Goal: Transaction & Acquisition: Purchase product/service

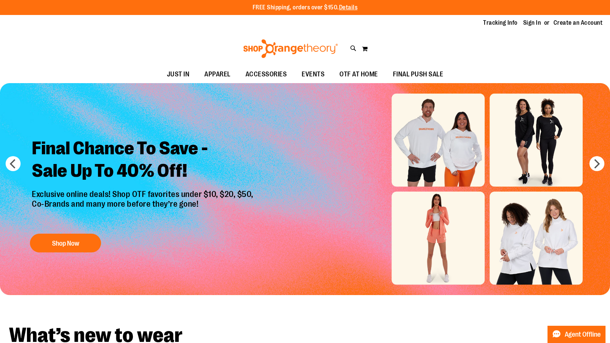
type input "**********"
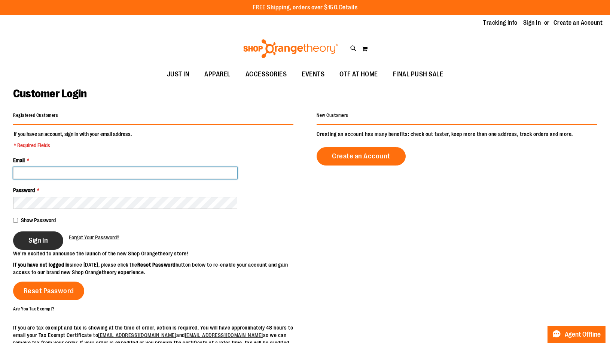
type input "**********"
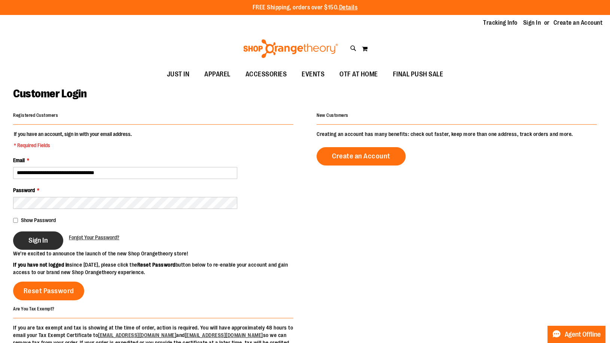
type input "**********"
click at [37, 237] on span "Sign In" at bounding box center [37, 240] width 19 height 8
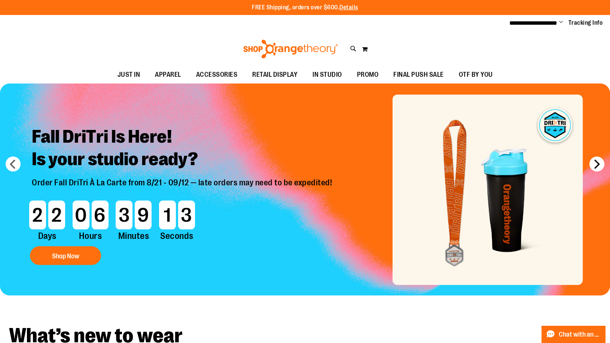
type input "**********"
click at [594, 161] on button "next" at bounding box center [596, 163] width 15 height 15
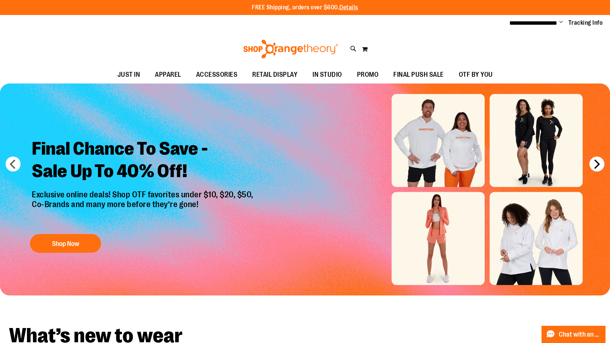
click at [594, 161] on button "next" at bounding box center [596, 163] width 15 height 15
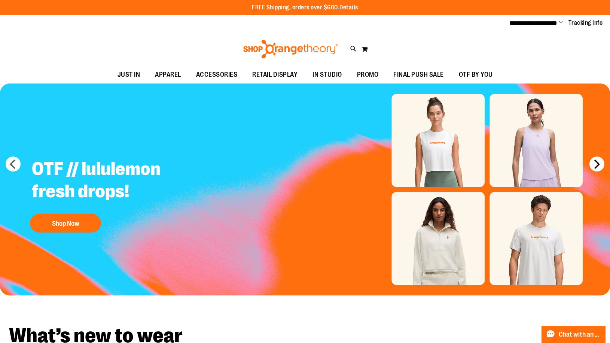
click at [594, 161] on button "next" at bounding box center [596, 163] width 15 height 15
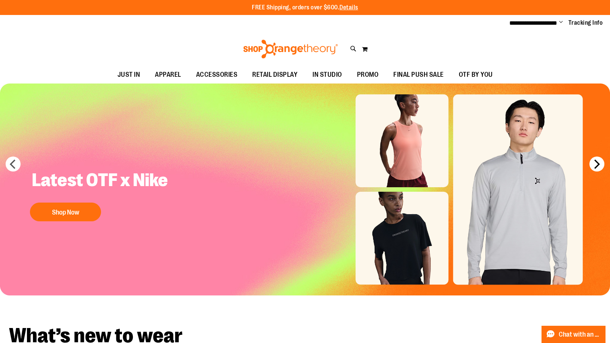
click at [594, 161] on button "next" at bounding box center [596, 163] width 15 height 15
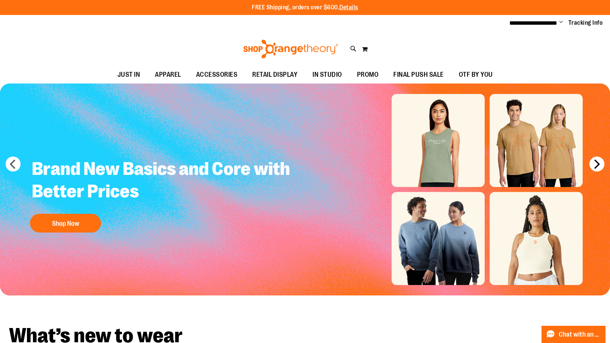
click at [594, 161] on button "next" at bounding box center [596, 163] width 15 height 15
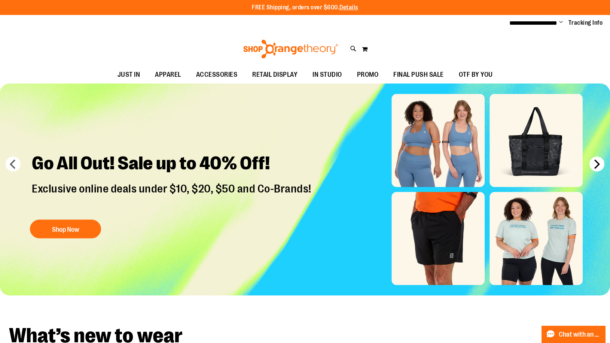
click at [594, 161] on button "next" at bounding box center [596, 163] width 15 height 15
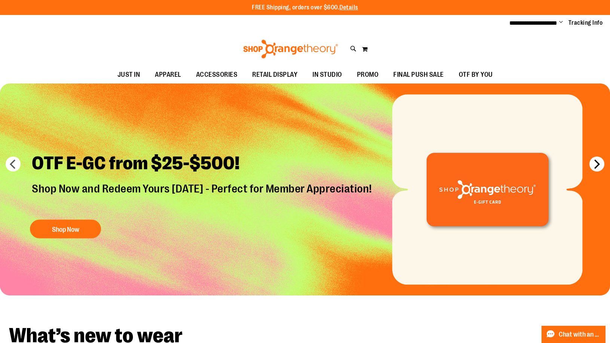
click at [594, 161] on button "next" at bounding box center [596, 163] width 15 height 15
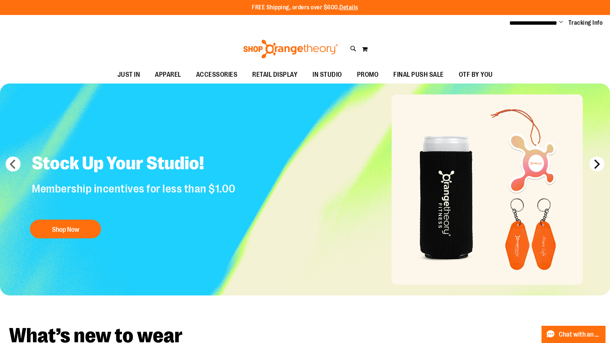
click at [594, 161] on button "next" at bounding box center [596, 163] width 15 height 15
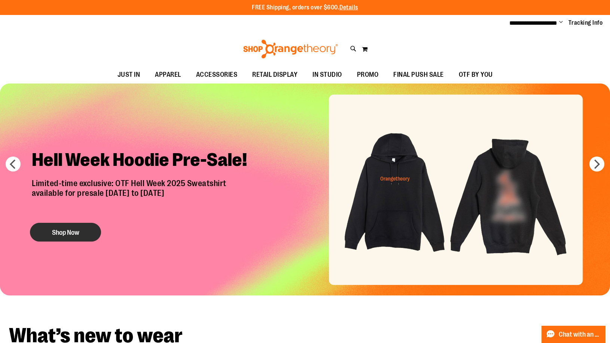
click at [73, 238] on button "Shop Now" at bounding box center [65, 232] width 71 height 19
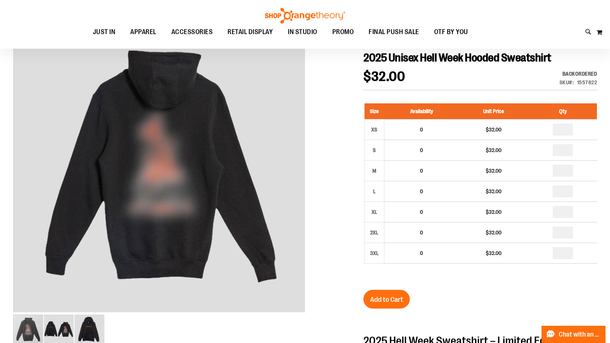
scroll to position [74, 0]
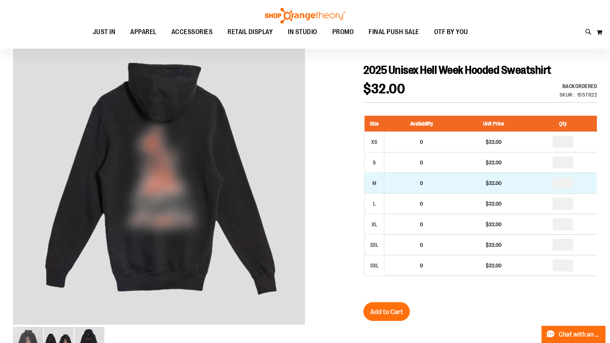
type input "**********"
click at [560, 182] on input "number" at bounding box center [562, 183] width 20 height 12
type input "*"
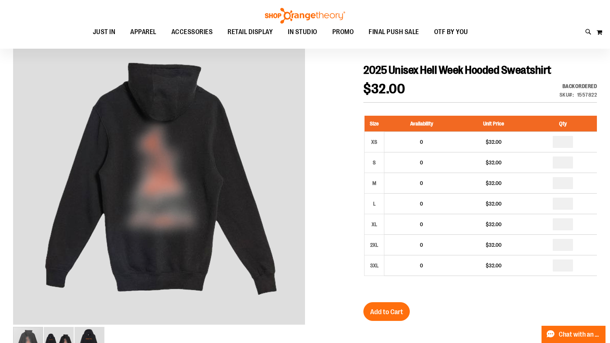
click at [483, 297] on div "2025 Unisex Hell Week Hooded Sweatshirt $32.00 Backordered Only %1 left SKU 155…" at bounding box center [479, 330] width 233 height 535
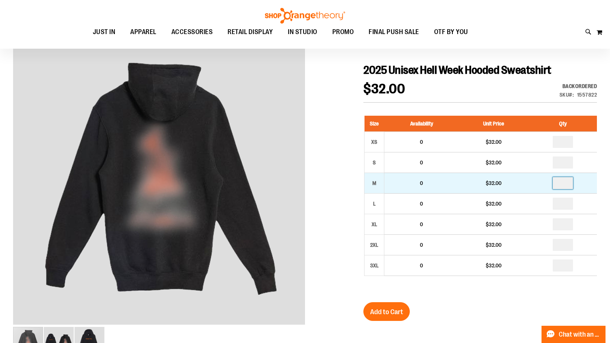
click at [567, 182] on input "*" at bounding box center [562, 183] width 20 height 12
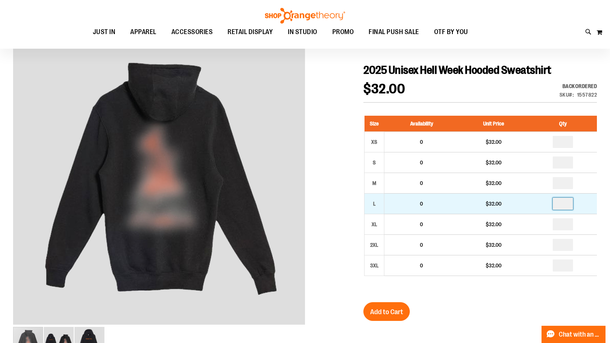
type input "*"
click at [567, 205] on input "number" at bounding box center [562, 203] width 20 height 12
type input "*"
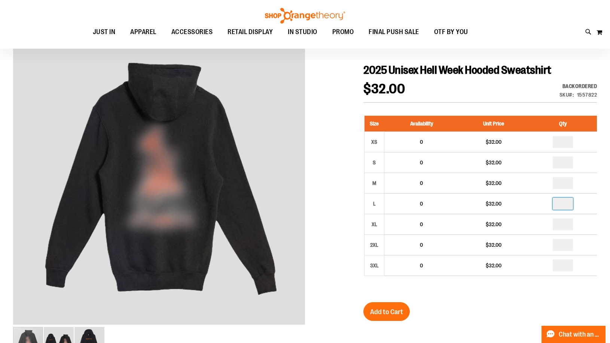
scroll to position [187, 0]
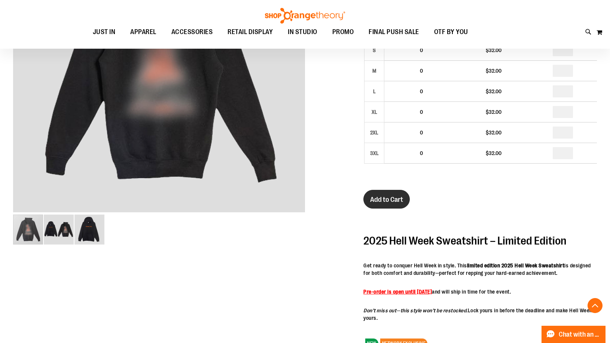
click at [396, 204] on button "Add to Cart" at bounding box center [386, 199] width 46 height 19
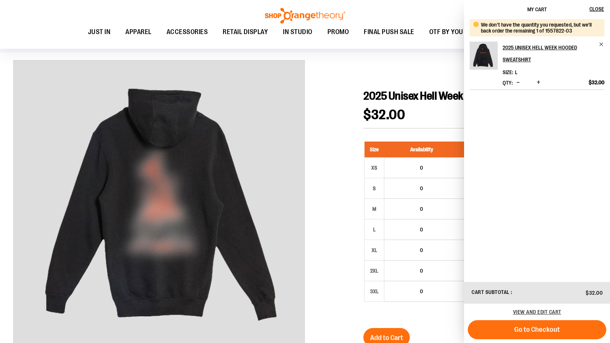
scroll to position [37, 0]
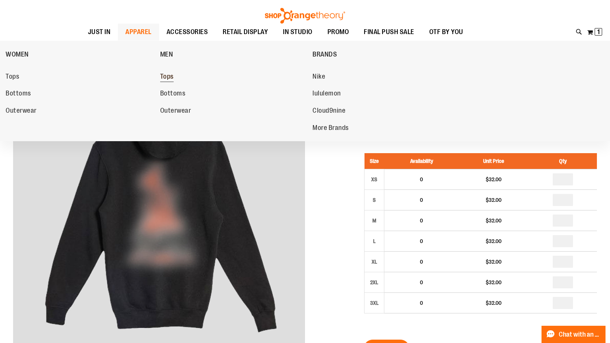
click at [171, 77] on span "Tops" at bounding box center [166, 77] width 13 height 9
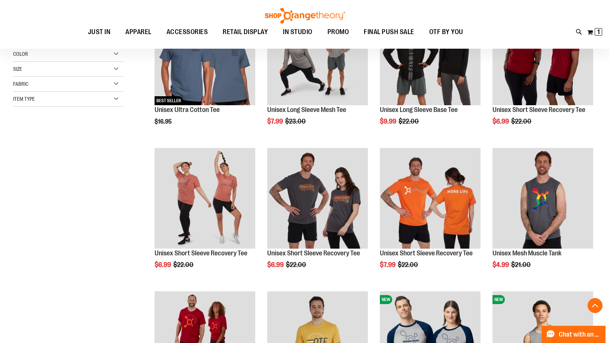
scroll to position [149, 0]
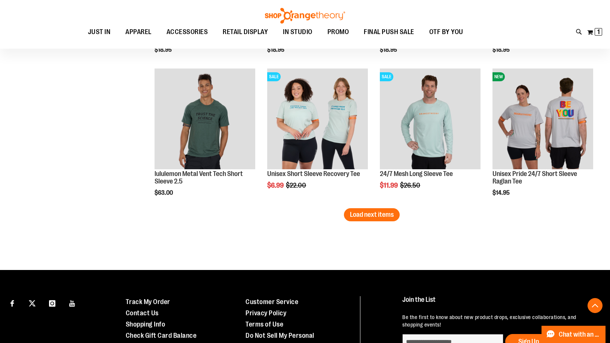
scroll to position [1271, 0]
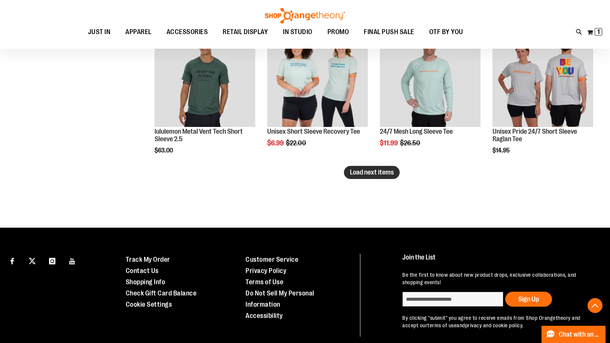
type input "**********"
click at [366, 172] on span "Load next items" at bounding box center [372, 171] width 44 height 7
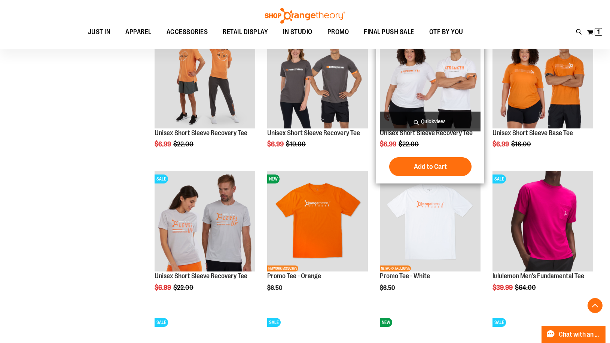
scroll to position [1421, 0]
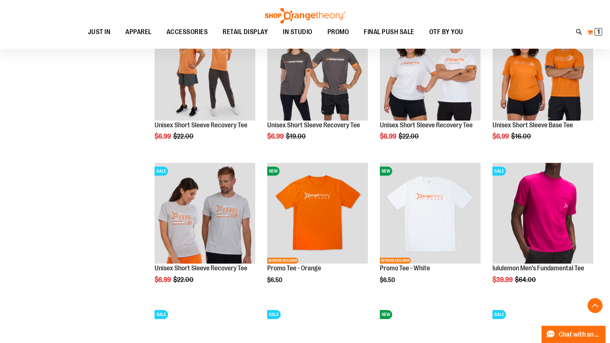
click at [598, 34] on span "1" at bounding box center [598, 31] width 3 height 7
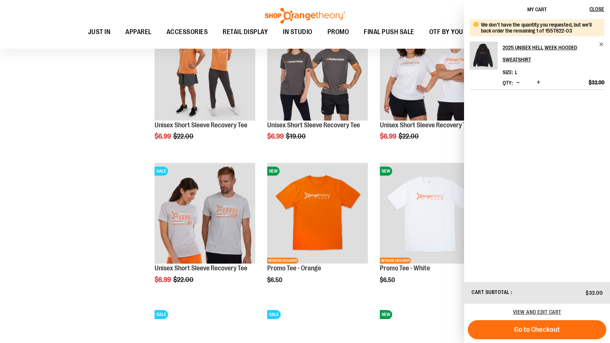
click at [518, 80] on span "Decrease product quantity" at bounding box center [517, 82] width 3 height 7
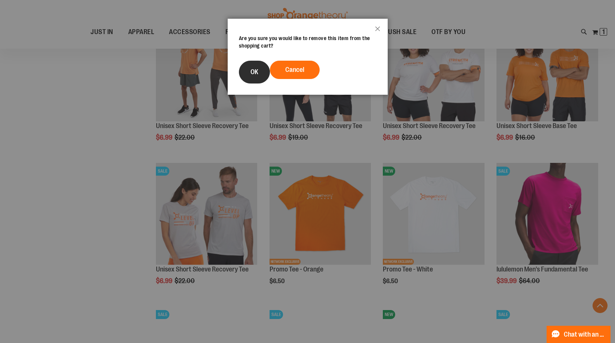
click at [252, 76] on button "OK" at bounding box center [254, 72] width 31 height 23
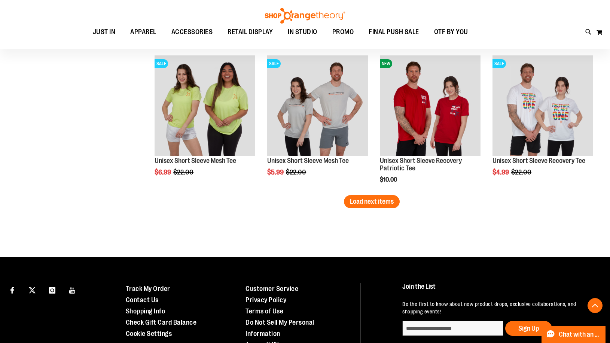
scroll to position [1683, 0]
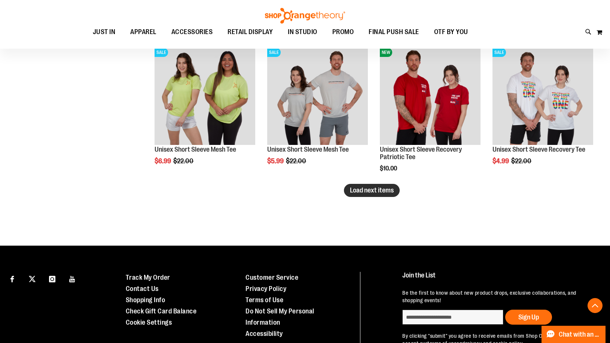
click at [372, 189] on span "Load next items" at bounding box center [372, 189] width 44 height 7
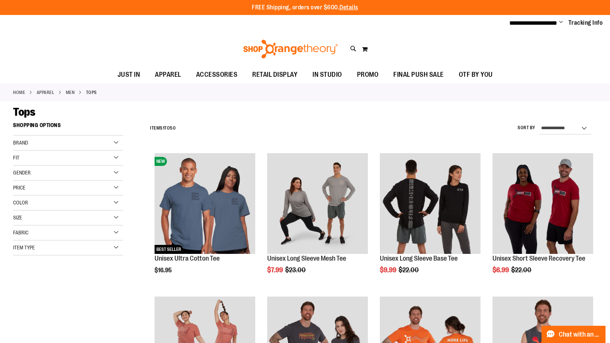
click at [86, 233] on div "Fabric" at bounding box center [68, 232] width 110 height 15
click at [79, 249] on div "Item Type" at bounding box center [68, 247] width 110 height 15
click at [43, 92] on link "APPAREL" at bounding box center [46, 92] width 18 height 7
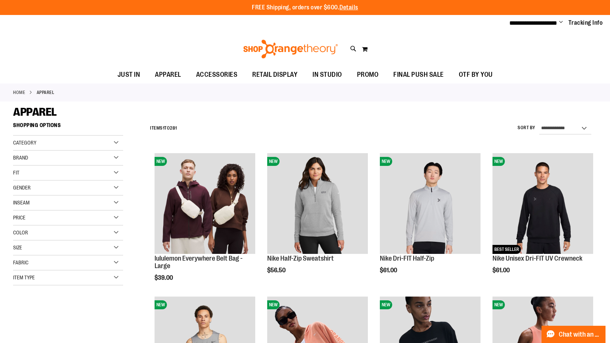
type input "**********"
click at [67, 279] on div "Item Type" at bounding box center [68, 277] width 110 height 15
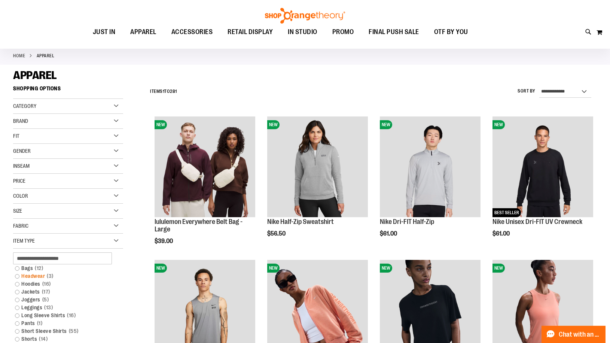
scroll to position [74, 0]
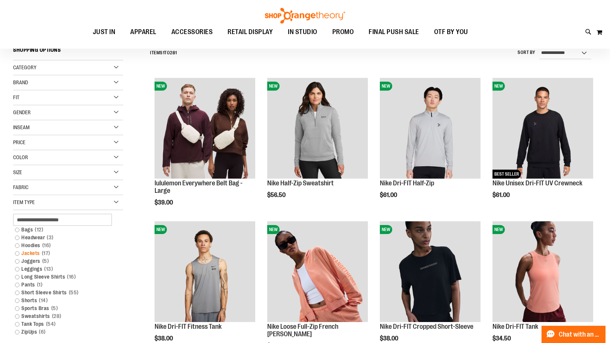
click at [18, 254] on link "Jackets 17 items" at bounding box center [63, 253] width 105 height 8
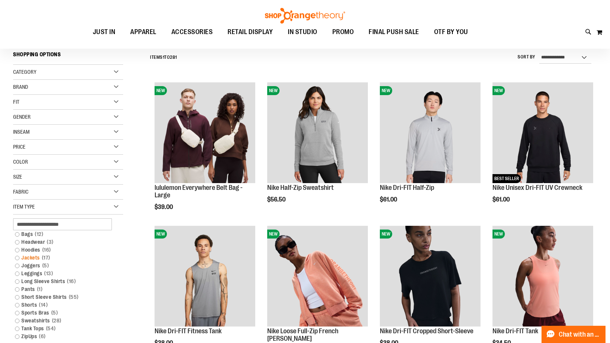
scroll to position [70, 0]
click at [16, 258] on link "Jackets 17 items" at bounding box center [63, 258] width 105 height 8
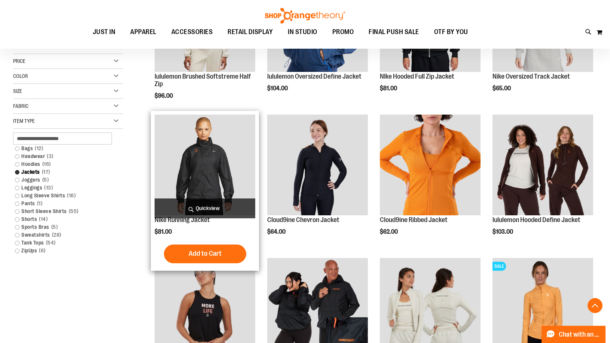
scroll to position [219, 0]
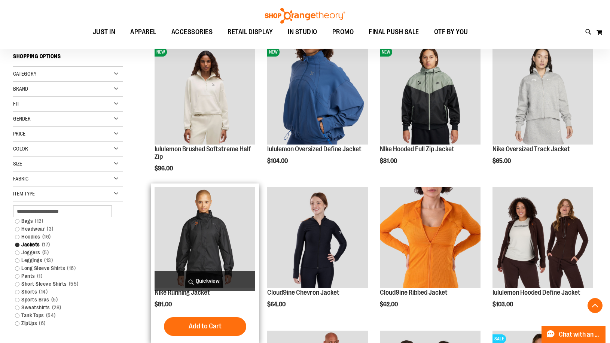
scroll to position [107, 0]
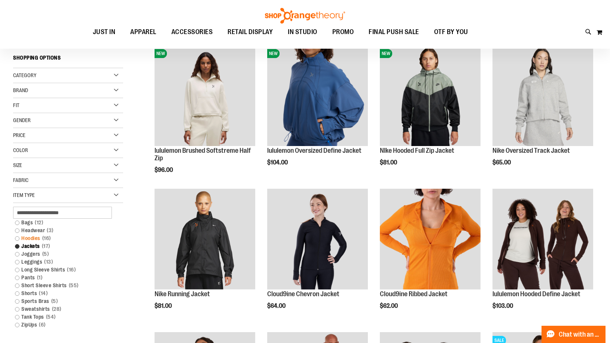
click at [37, 239] on link "Hoodies 16 items" at bounding box center [63, 238] width 105 height 8
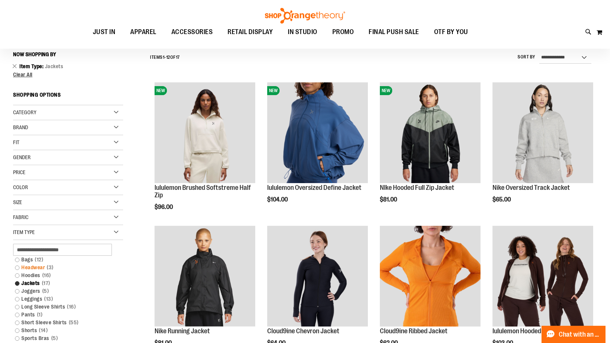
scroll to position [70, 0]
click at [32, 275] on link "Hoodies 16 items" at bounding box center [63, 276] width 105 height 8
click at [18, 275] on link "Hoodies 16 items" at bounding box center [63, 276] width 105 height 8
click at [30, 275] on link "Hoodies 16 items" at bounding box center [63, 276] width 105 height 8
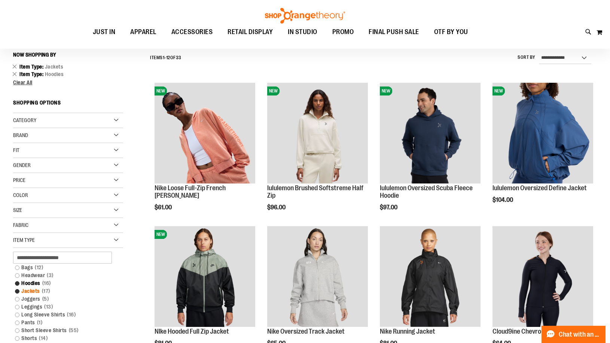
click at [24, 291] on link "Jackets 17 items" at bounding box center [63, 291] width 105 height 8
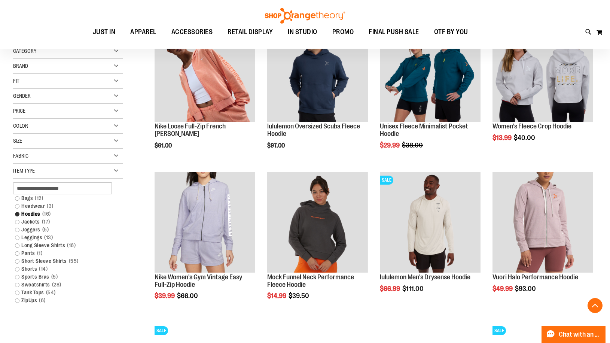
scroll to position [144, 0]
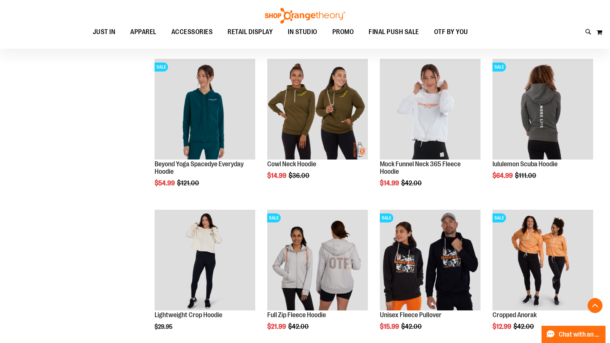
scroll to position [406, 0]
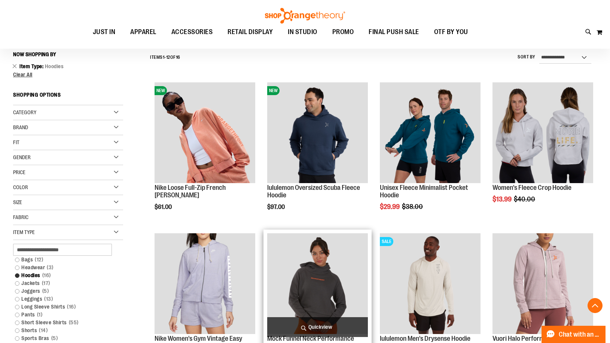
scroll to position [32, 0]
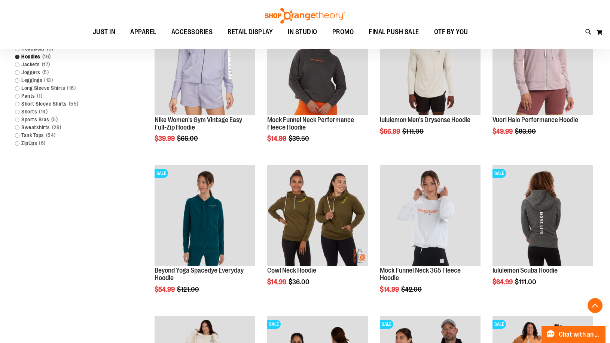
scroll to position [70, 0]
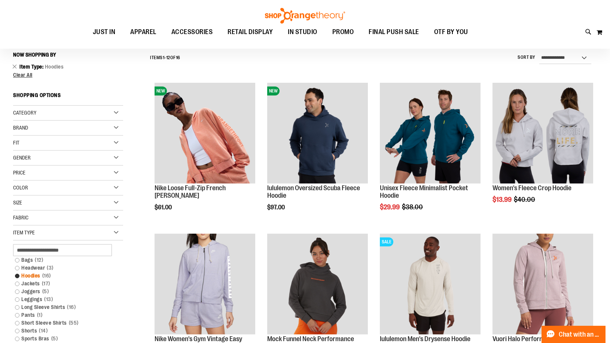
click at [28, 273] on link "Hoodies 16 items" at bounding box center [63, 276] width 105 height 8
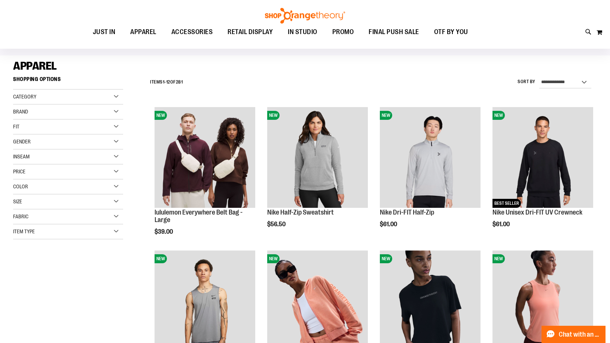
scroll to position [32, 0]
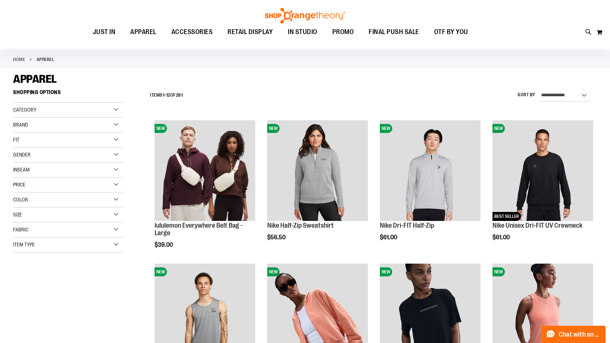
click at [51, 123] on div "Brand" at bounding box center [68, 124] width 110 height 15
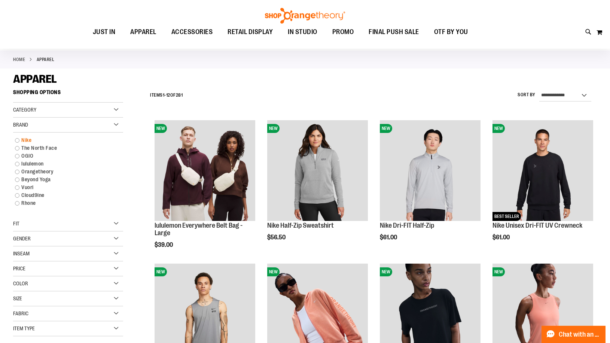
click at [25, 140] on link "Nike" at bounding box center [63, 140] width 105 height 8
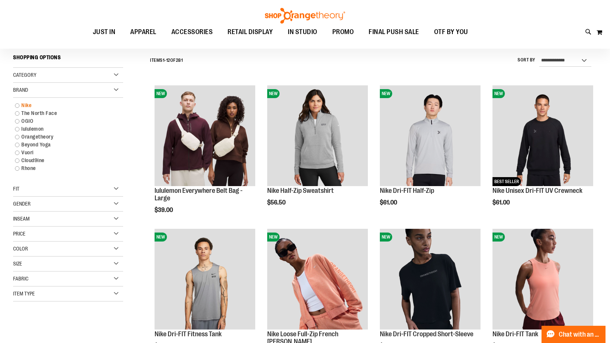
scroll to position [70, 0]
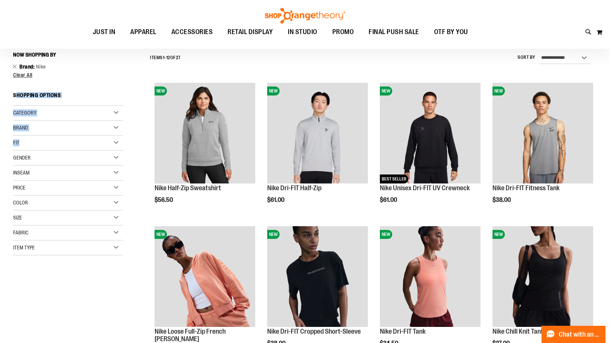
drag, startPoint x: 16, startPoint y: 103, endPoint x: 103, endPoint y: 135, distance: 92.9
click at [103, 135] on div "Now Shopping by Brand Nike Remove This Item Clear All Shopping Options Category…" at bounding box center [68, 151] width 110 height 207
click at [377, 68] on div "**********" at bounding box center [371, 57] width 450 height 19
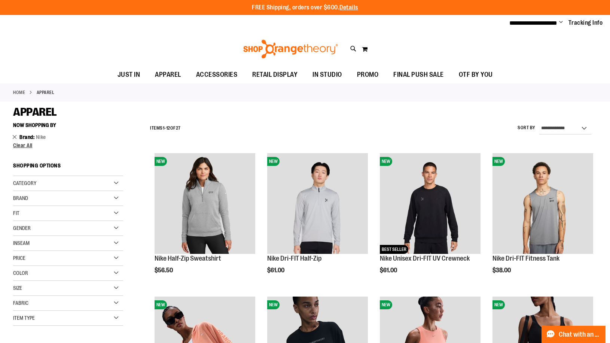
click at [13, 138] on link "Remove This Item" at bounding box center [14, 136] width 5 height 7
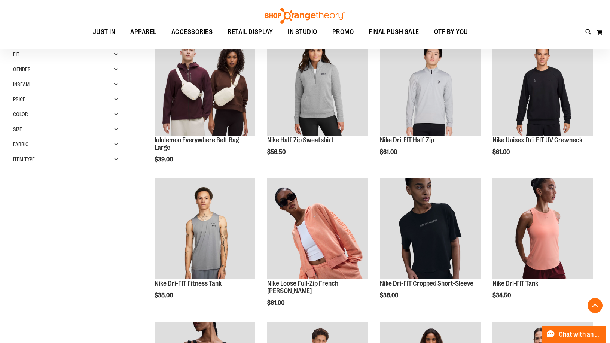
scroll to position [118, 0]
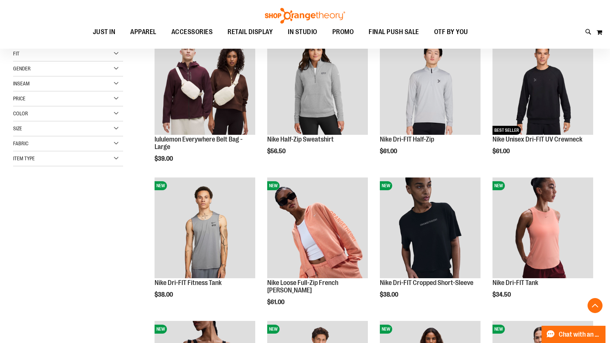
click at [79, 162] on div "Item Type" at bounding box center [68, 158] width 110 height 15
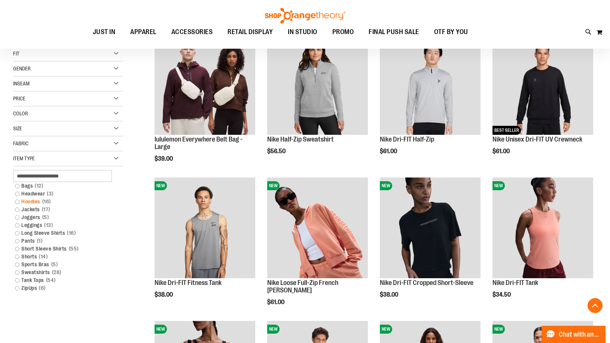
click at [31, 205] on link "Hoodies 16 items" at bounding box center [63, 201] width 105 height 8
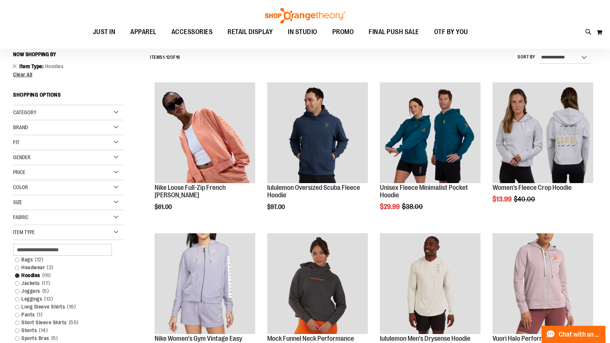
scroll to position [70, 0]
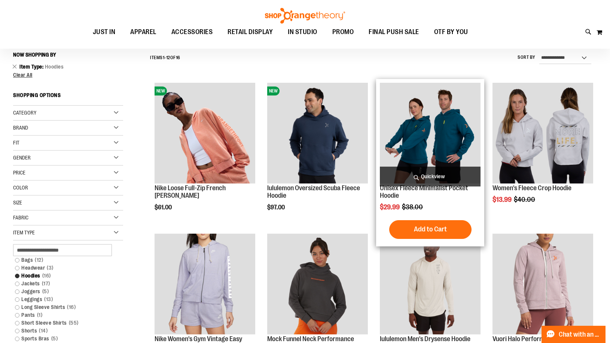
click at [426, 129] on img "product" at bounding box center [430, 133] width 101 height 101
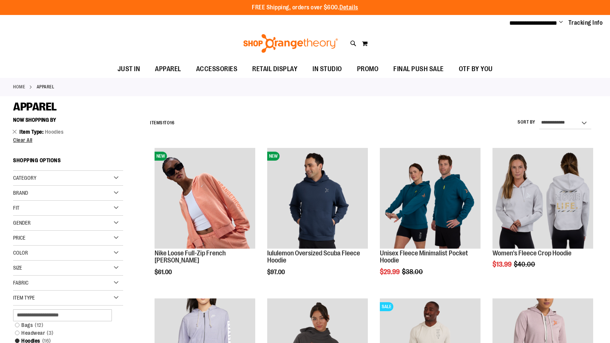
type input "**********"
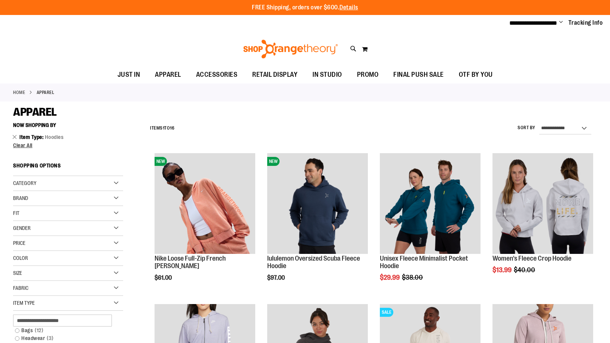
click at [327, 129] on div "**********" at bounding box center [371, 128] width 450 height 19
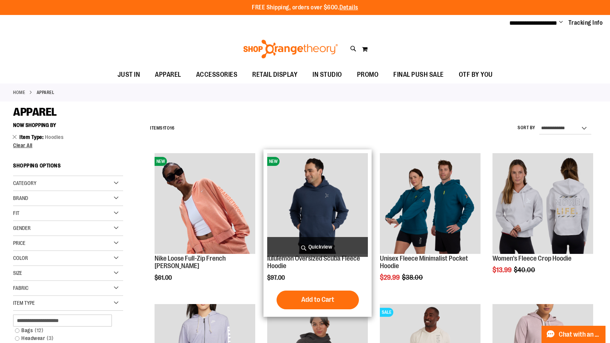
click at [320, 189] on img "product" at bounding box center [317, 203] width 101 height 101
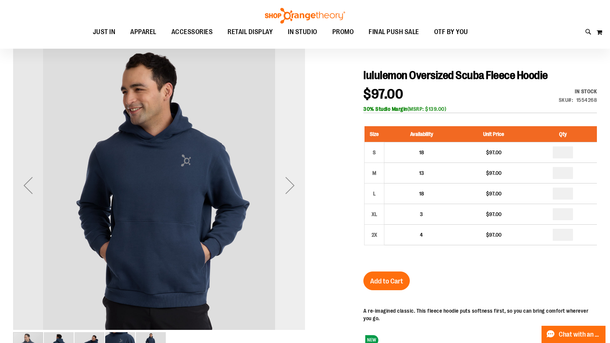
scroll to position [112, 0]
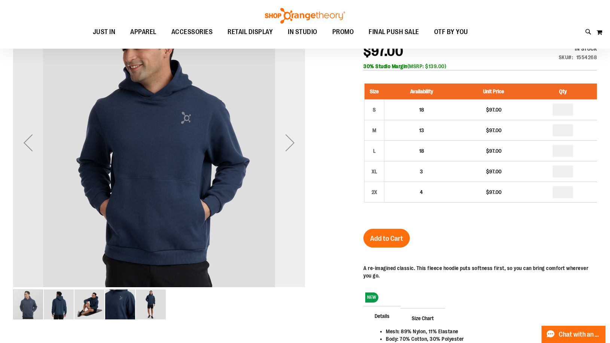
type input "**********"
click at [292, 143] on div "Next" at bounding box center [290, 143] width 30 height 30
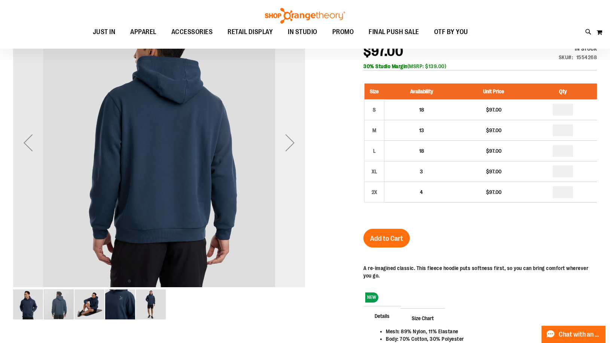
click at [292, 143] on div "Next" at bounding box center [290, 143] width 30 height 30
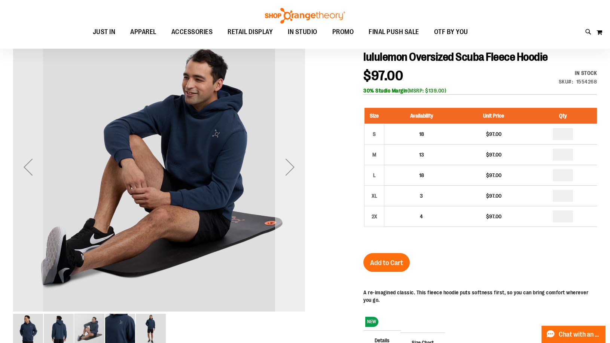
scroll to position [74, 0]
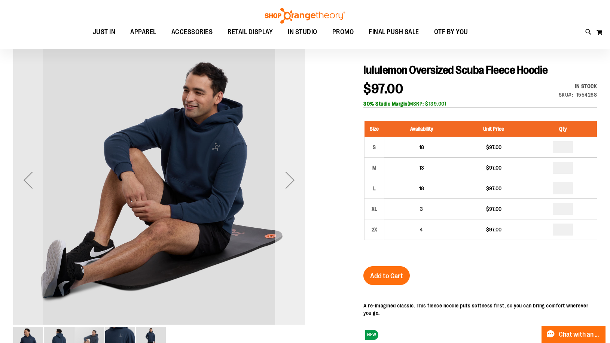
click at [289, 177] on div "Next" at bounding box center [290, 180] width 30 height 30
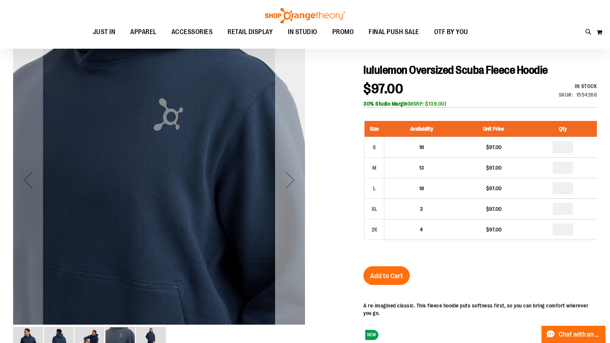
click at [293, 181] on div "Next" at bounding box center [290, 180] width 30 height 30
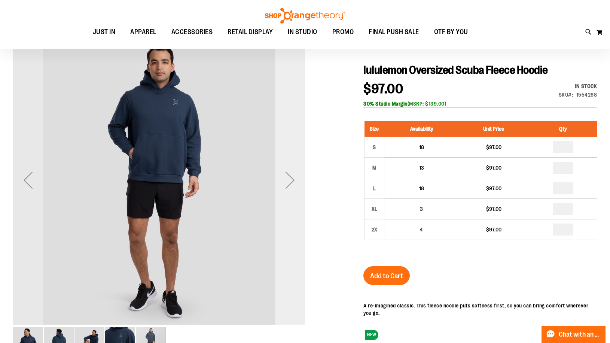
click at [293, 181] on div "Next" at bounding box center [290, 180] width 30 height 30
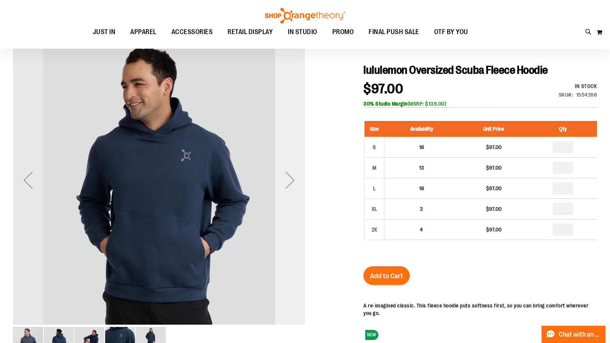
click at [293, 181] on div "Next" at bounding box center [290, 180] width 30 height 30
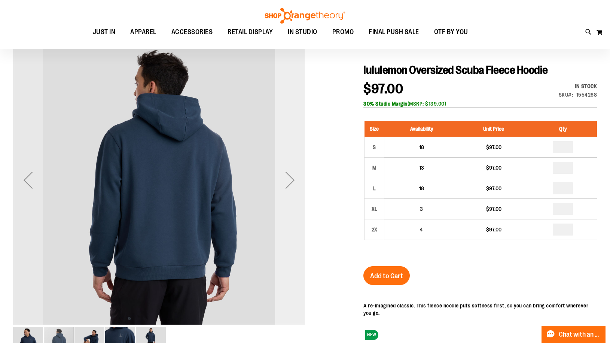
click at [293, 181] on div "Next" at bounding box center [290, 180] width 30 height 30
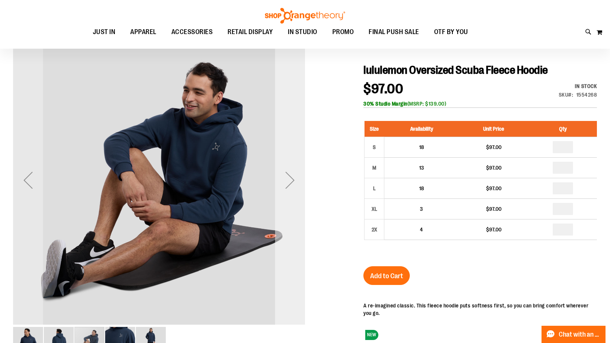
scroll to position [0, 0]
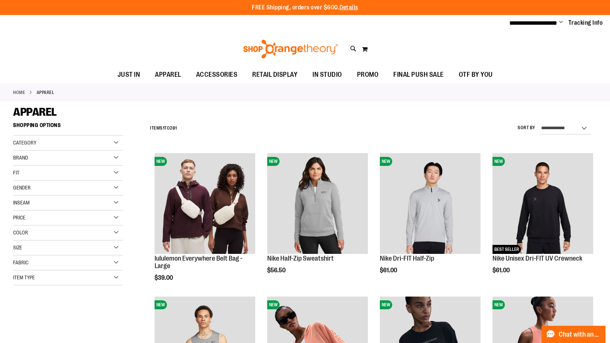
type input "**********"
click at [101, 278] on div "Item Type" at bounding box center [68, 277] width 110 height 15
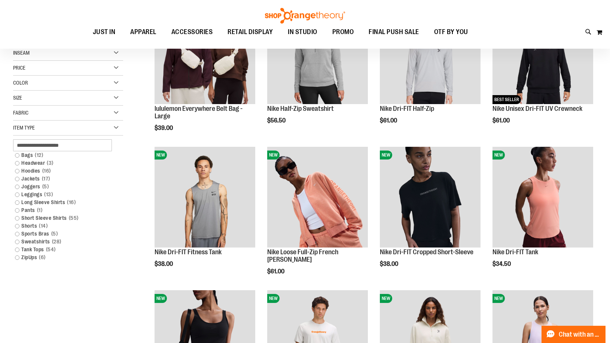
scroll to position [74, 0]
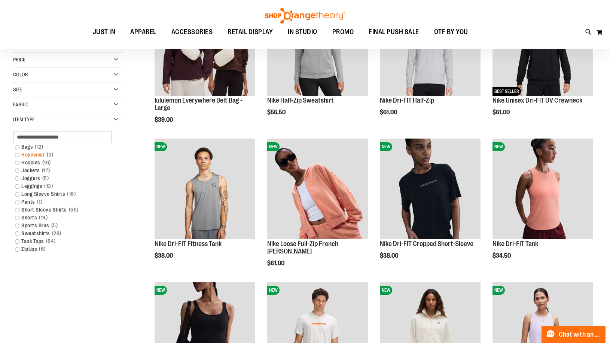
click at [37, 153] on link "Headwear 3 items" at bounding box center [63, 155] width 105 height 8
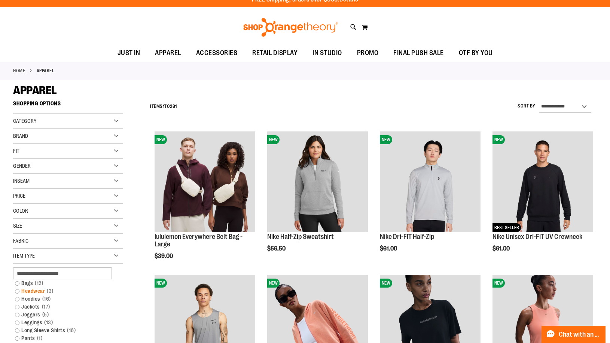
scroll to position [0, 0]
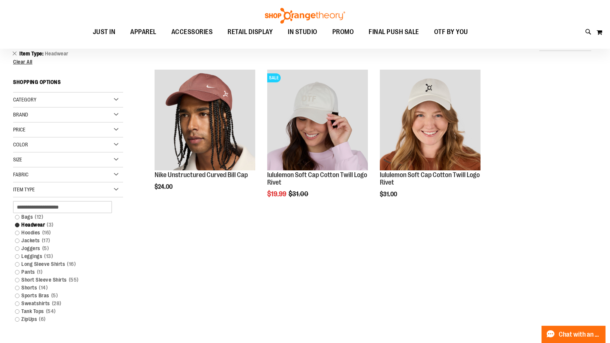
scroll to position [37, 0]
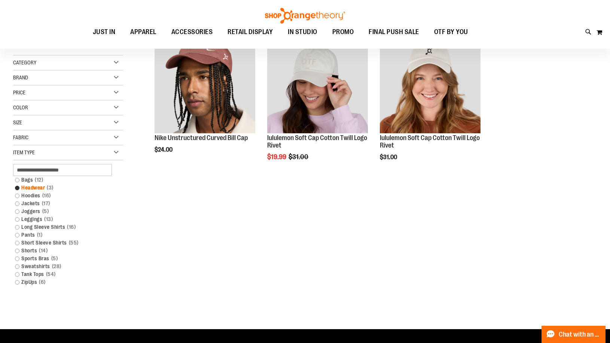
click at [37, 188] on link "Headwear 3 items" at bounding box center [63, 188] width 105 height 8
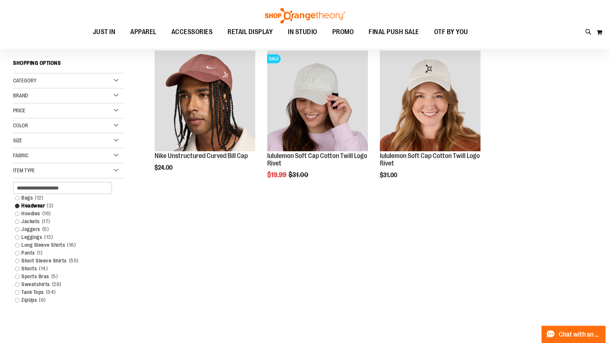
scroll to position [6, 0]
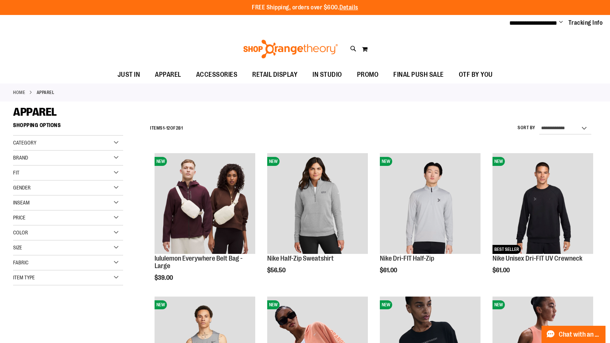
click at [38, 275] on div "Item Type" at bounding box center [68, 277] width 110 height 15
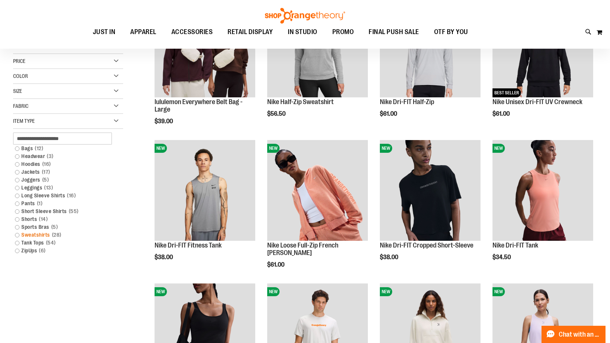
scroll to position [74, 0]
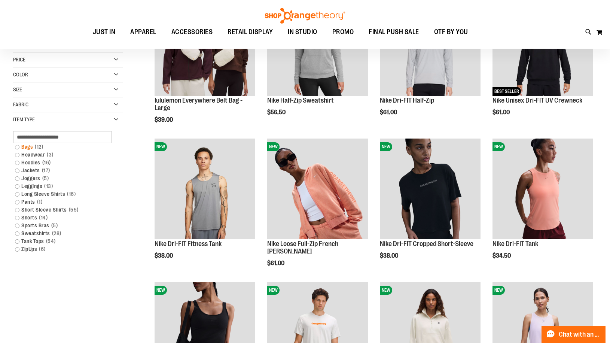
click at [34, 146] on span "12 items" at bounding box center [39, 147] width 12 height 8
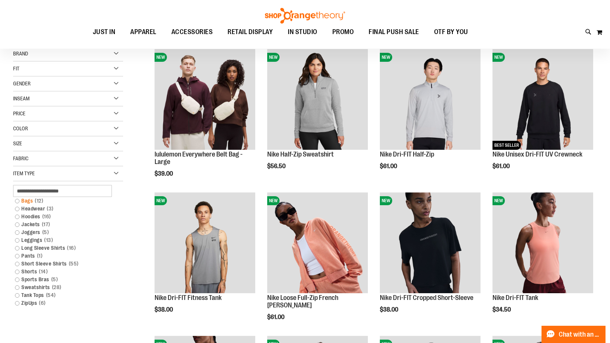
scroll to position [0, 0]
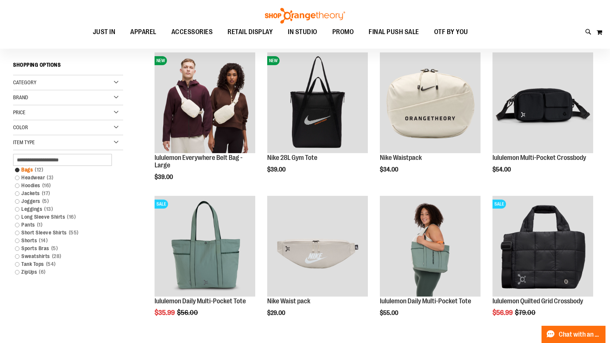
scroll to position [35, 0]
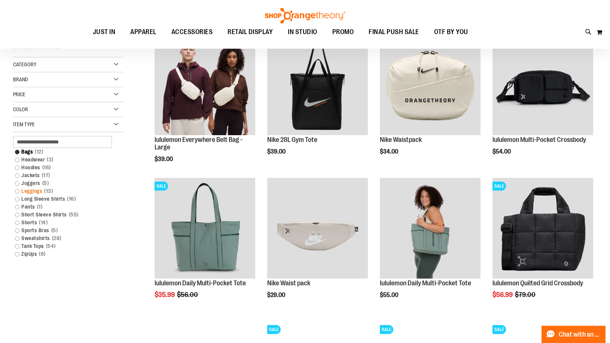
click at [37, 192] on link "Leggings 13 items" at bounding box center [63, 191] width 105 height 8
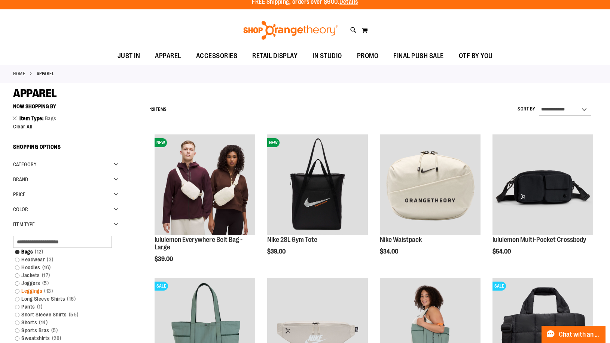
scroll to position [0, 0]
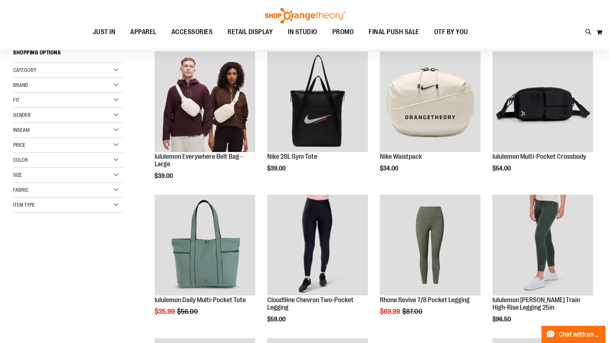
scroll to position [37, 0]
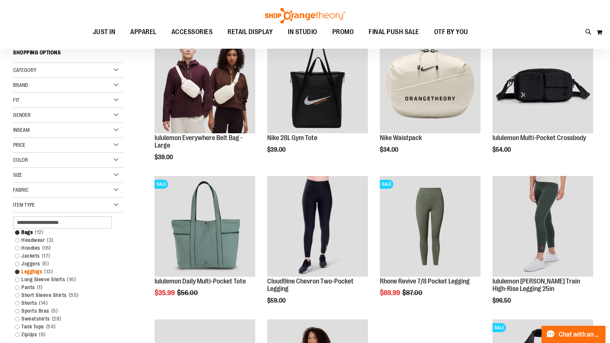
click at [31, 273] on link "Leggings 13 items" at bounding box center [63, 271] width 105 height 8
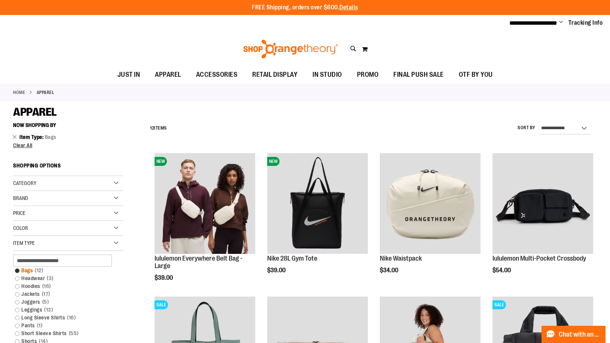
click at [29, 269] on link "Bags 12 items" at bounding box center [63, 270] width 105 height 8
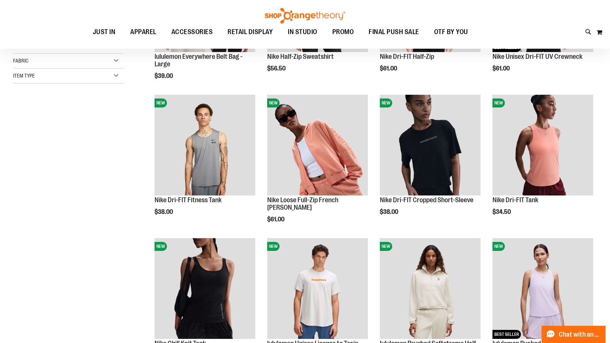
scroll to position [43, 0]
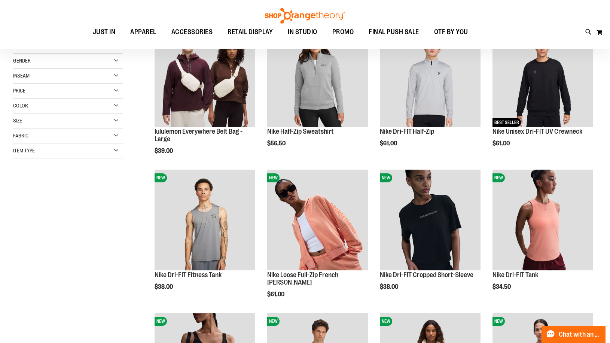
click at [93, 151] on div "Item Type" at bounding box center [68, 150] width 110 height 15
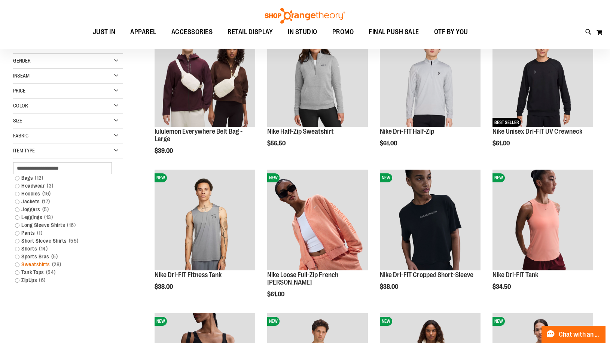
click at [38, 263] on link "Sweatshirts 28 items" at bounding box center [63, 264] width 105 height 8
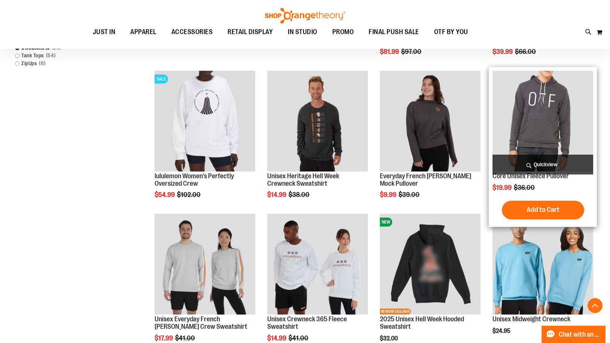
scroll to position [336, 0]
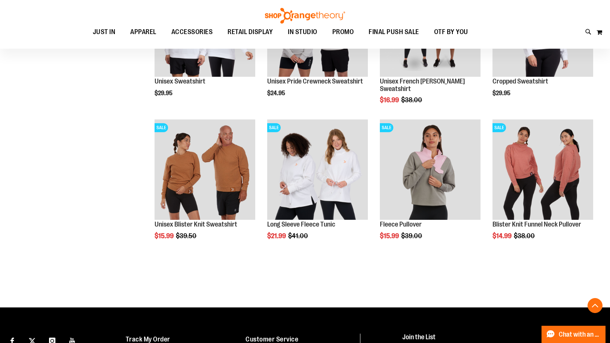
scroll to position [822, 0]
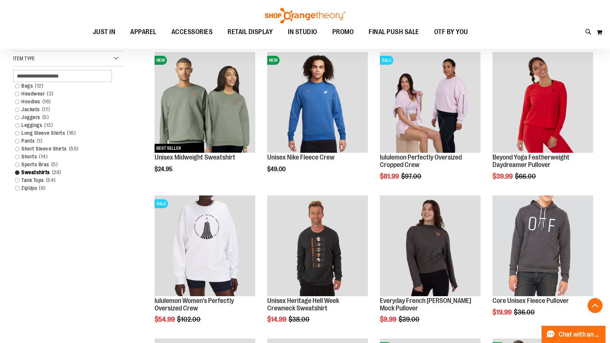
scroll to position [149, 0]
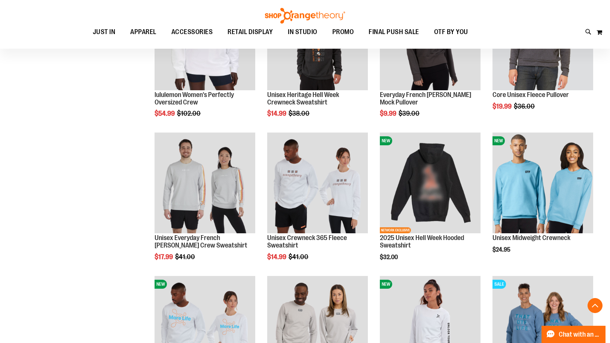
scroll to position [374, 0]
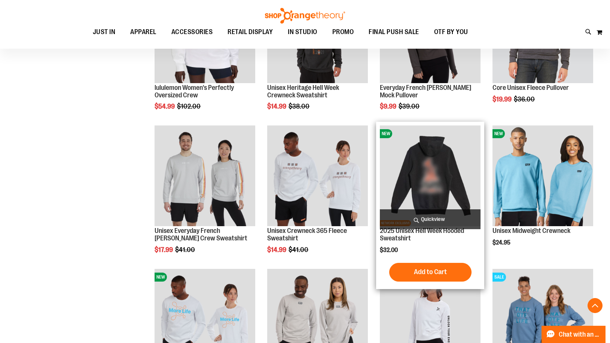
click at [450, 180] on img "product" at bounding box center [430, 175] width 101 height 101
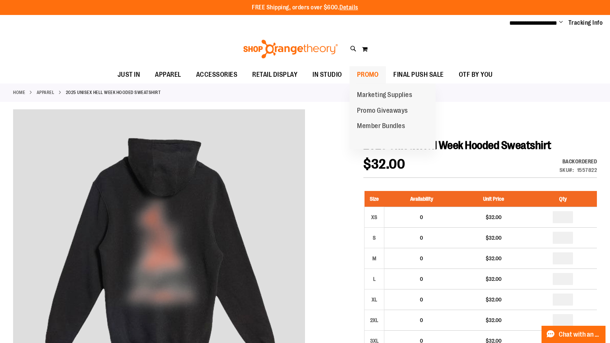
type input "**********"
click at [367, 76] on span "PROMO" at bounding box center [368, 74] width 22 height 17
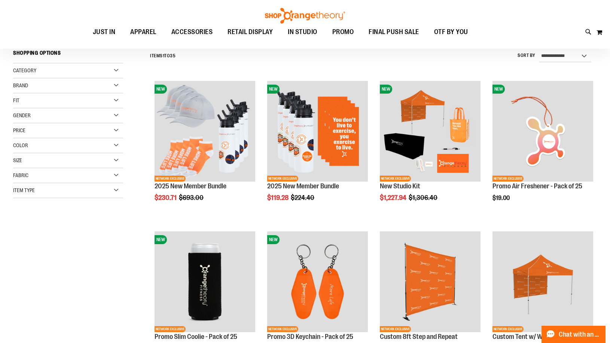
scroll to position [74, 0]
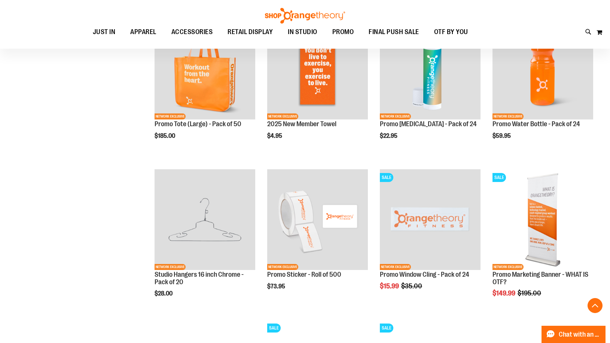
scroll to position [598, 0]
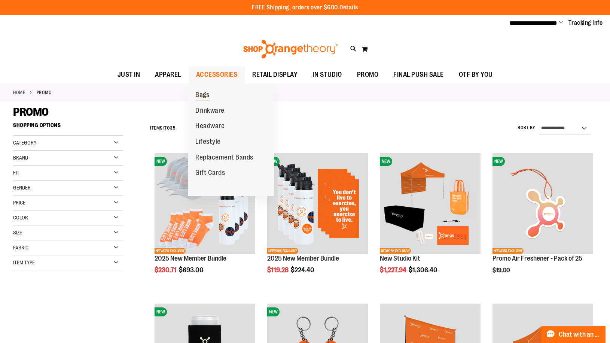
type input "**********"
click at [205, 94] on span "Bags" at bounding box center [202, 95] width 14 height 9
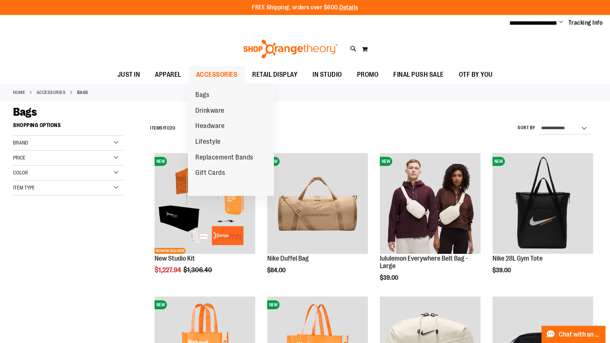
type input "**********"
click at [205, 76] on span "ACCESSORIES" at bounding box center [217, 74] width 42 height 17
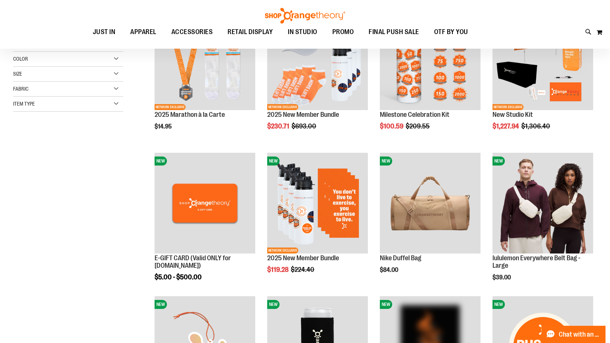
scroll to position [149, 0]
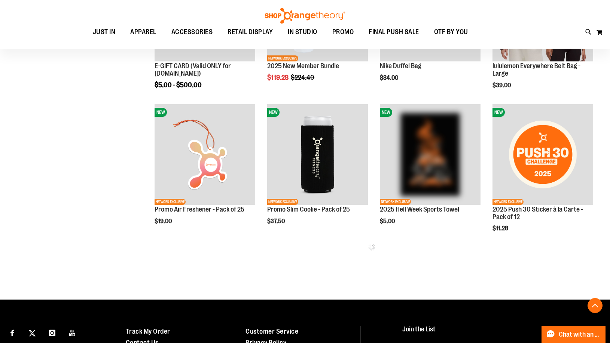
scroll to position [336, 0]
